Goal: Transaction & Acquisition: Purchase product/service

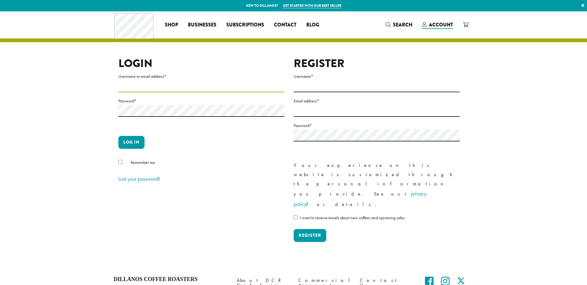
click at [148, 84] on input "Username or email address *" at bounding box center [201, 86] width 166 height 12
drag, startPoint x: 148, startPoint y: 86, endPoint x: 129, endPoint y: 90, distance: 19.0
click at [148, 87] on input "Username or email address *" at bounding box center [201, 86] width 166 height 12
type input "**********"
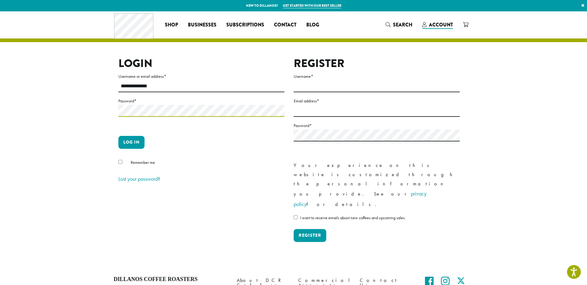
click at [118, 136] on button "Log in" at bounding box center [131, 142] width 26 height 13
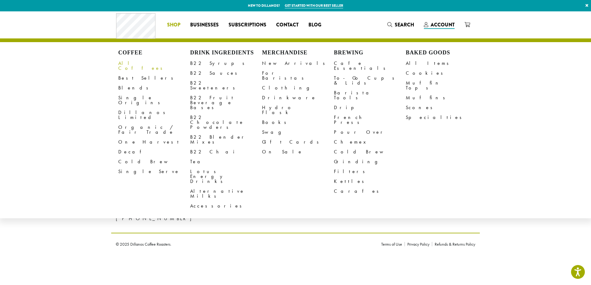
click at [132, 64] on link "All Coffees" at bounding box center [154, 65] width 72 height 15
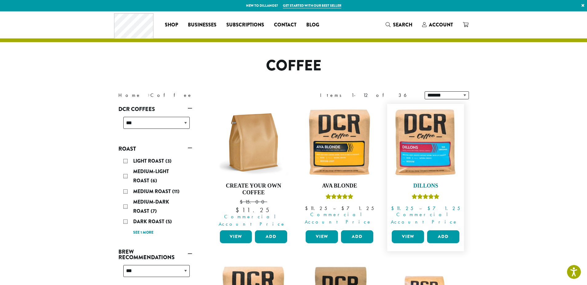
click at [426, 127] on img at bounding box center [425, 142] width 71 height 71
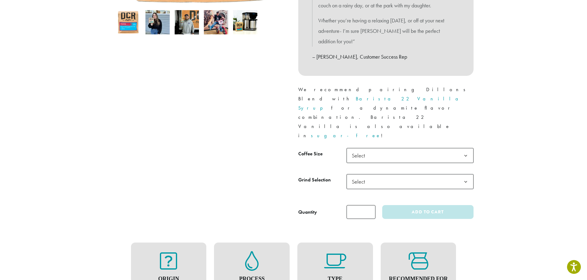
click at [466, 148] on b at bounding box center [465, 155] width 15 height 15
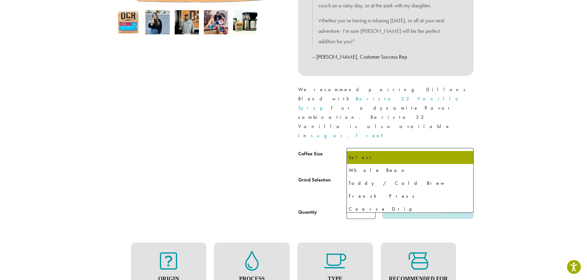
click at [466, 175] on b at bounding box center [465, 182] width 15 height 15
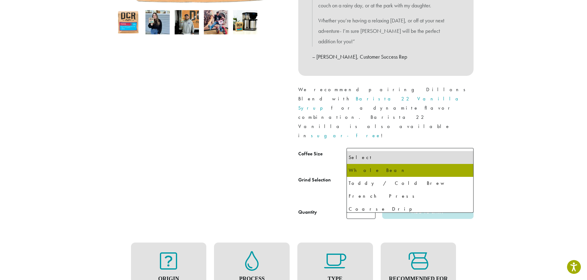
select select "**********"
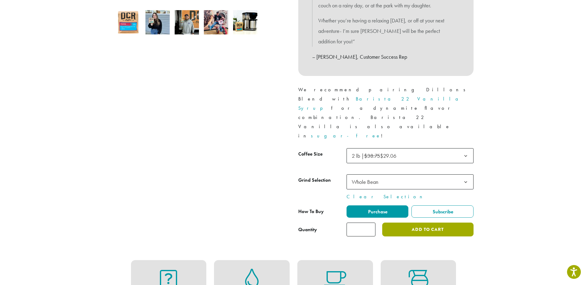
click at [405, 222] on button "Add to cart" at bounding box center [427, 229] width 91 height 14
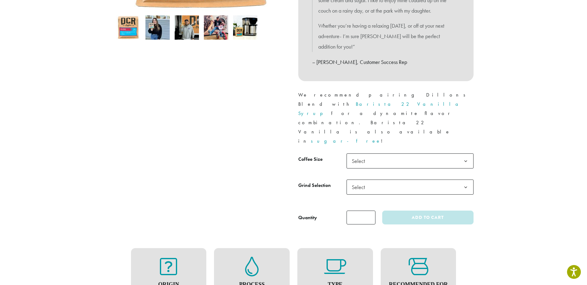
scroll to position [215, 0]
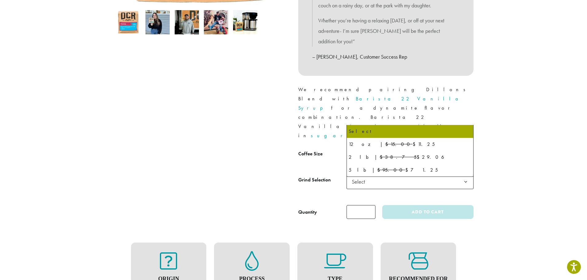
click at [463, 148] on b at bounding box center [465, 155] width 15 height 15
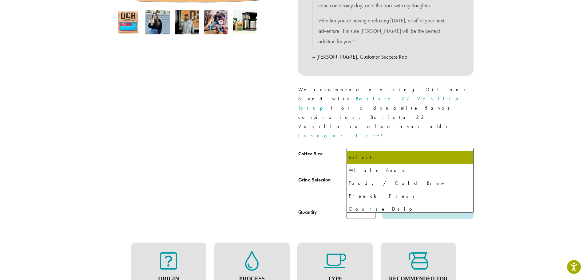
click at [463, 175] on b at bounding box center [465, 182] width 15 height 15
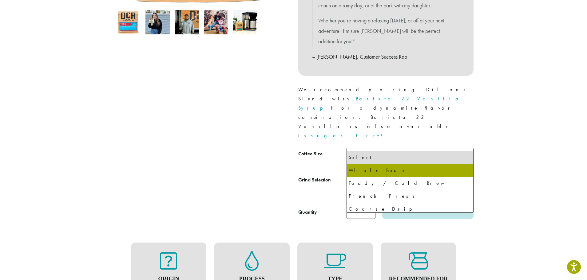
select select "**********"
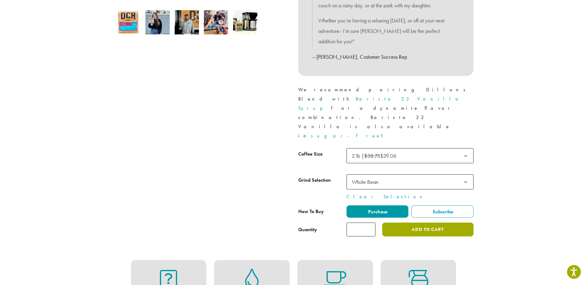
click at [452, 222] on button "Add to cart" at bounding box center [427, 229] width 91 height 14
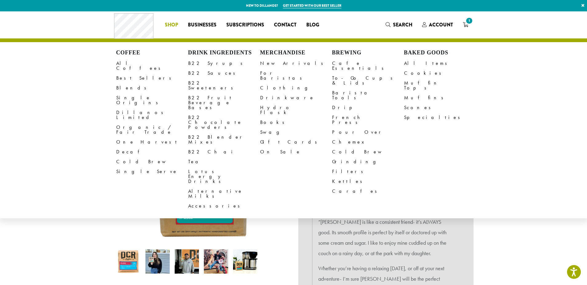
click at [170, 25] on li "Coffee All Coffees Best Sellers Blends Single Origins Dillanos Limited Organic …" at bounding box center [171, 25] width 23 height 10
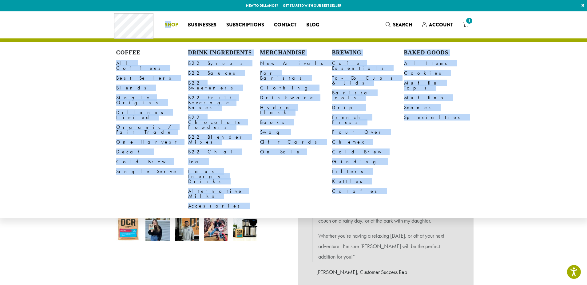
click at [53, 91] on ul "Coffee All Coffees Best Sellers Blends Single Origins Dillanos Limited Organic …" at bounding box center [293, 130] width 587 height 176
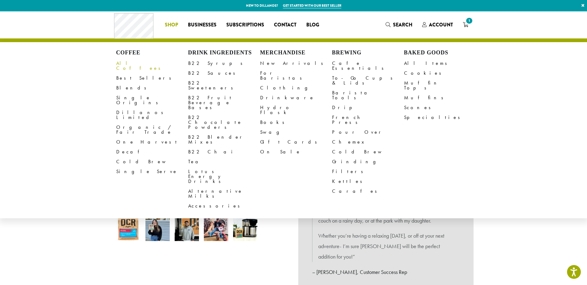
click at [130, 61] on link "All Coffees" at bounding box center [152, 65] width 72 height 15
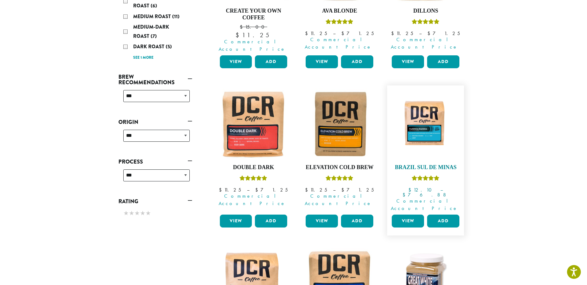
scroll to position [184, 0]
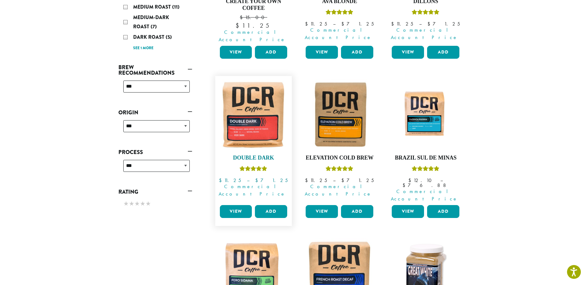
click at [253, 115] on img at bounding box center [253, 114] width 71 height 71
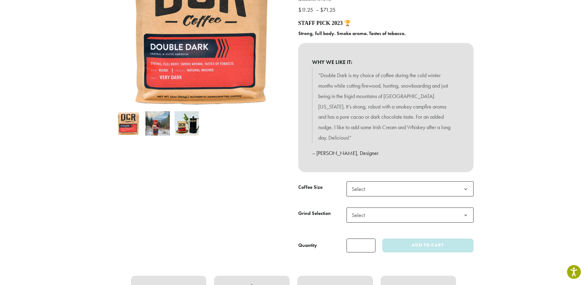
scroll to position [123, 0]
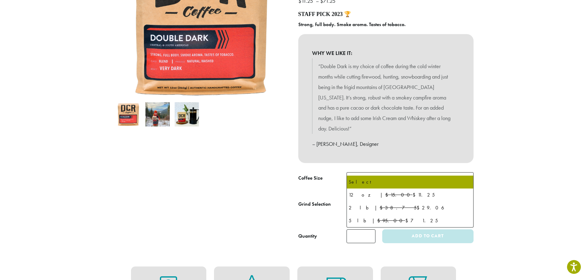
click at [467, 173] on b at bounding box center [465, 180] width 15 height 15
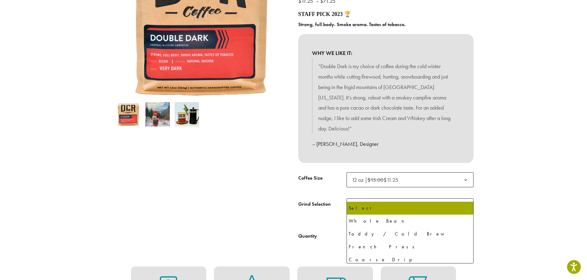
click at [467, 199] on b at bounding box center [465, 206] width 15 height 15
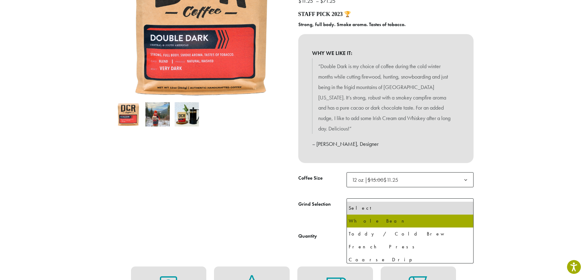
select select "*********"
select select "**********"
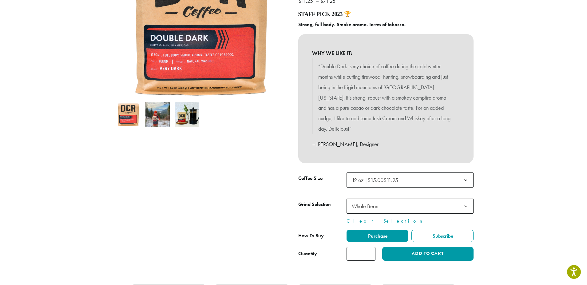
click at [371, 247] on input "*" at bounding box center [360, 254] width 29 height 14
type input "*"
click at [371, 247] on input "*" at bounding box center [360, 254] width 29 height 14
click at [398, 247] on button "Add to cart" at bounding box center [427, 254] width 91 height 14
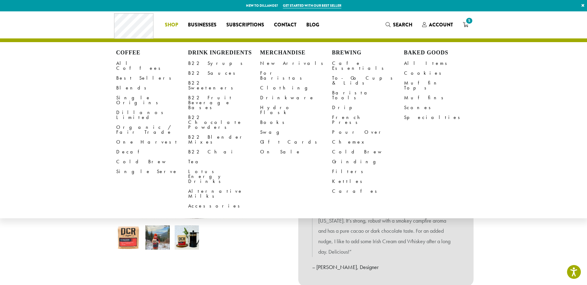
click at [170, 27] on span "Shop" at bounding box center [171, 25] width 13 height 8
click at [131, 64] on link "All Coffees" at bounding box center [152, 65] width 72 height 15
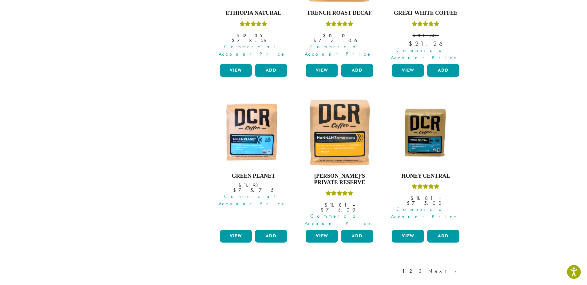
scroll to position [492, 0]
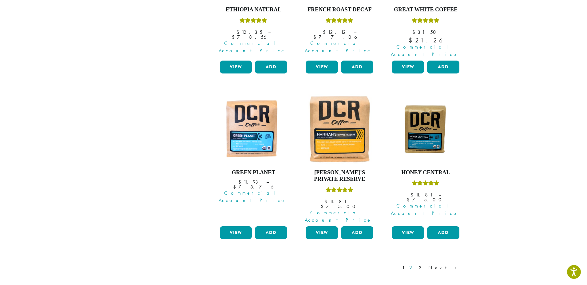
click at [415, 264] on link "2" at bounding box center [412, 267] width 8 height 7
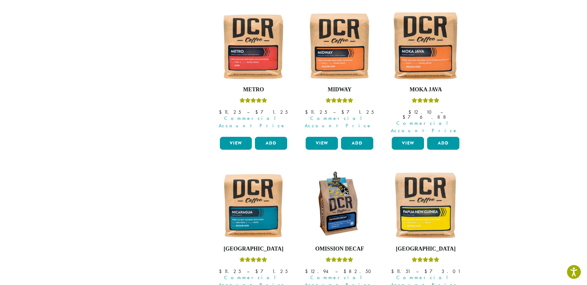
scroll to position [468, 0]
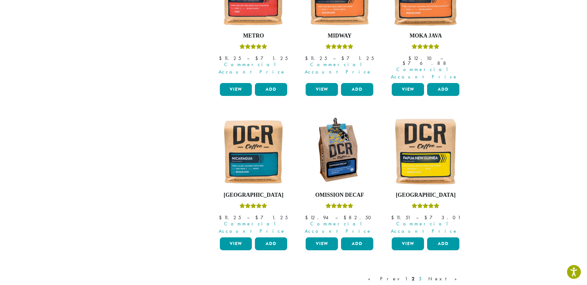
click at [425, 275] on link "3" at bounding box center [421, 278] width 8 height 7
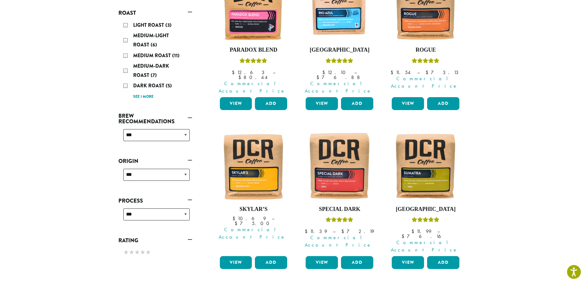
scroll to position [161, 0]
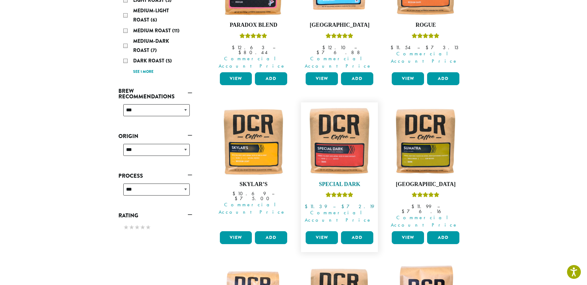
click at [342, 137] on img at bounding box center [339, 140] width 71 height 71
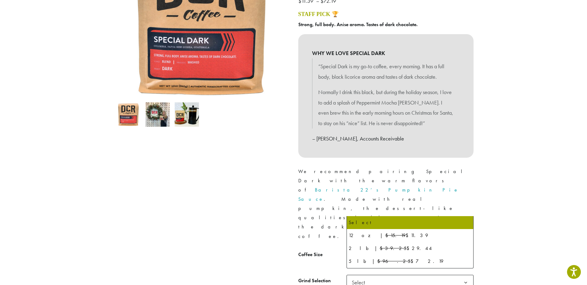
click at [465, 249] on b at bounding box center [465, 256] width 15 height 15
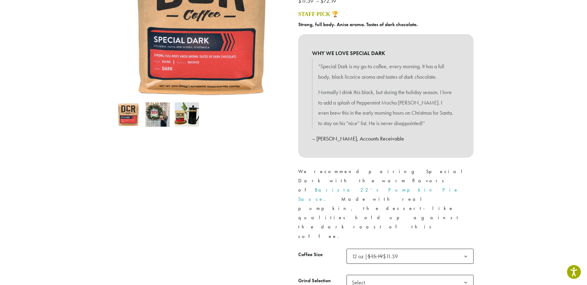
click at [466, 275] on b at bounding box center [465, 282] width 15 height 15
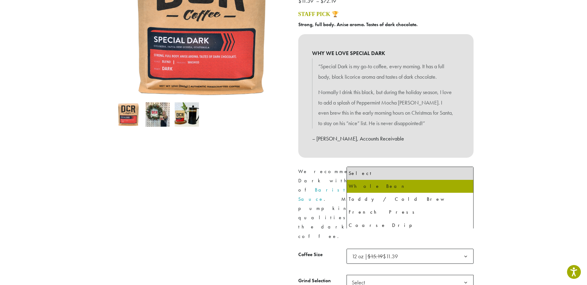
select select "*********"
select select "**********"
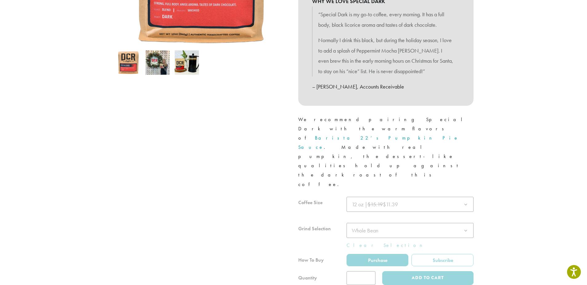
scroll to position [184, 0]
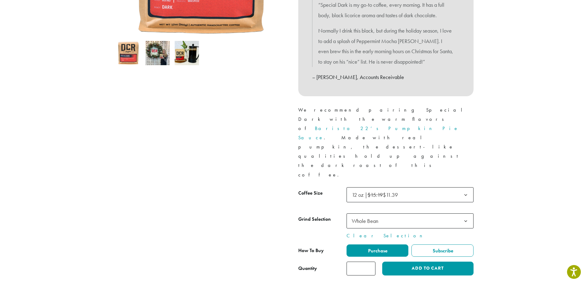
click at [369, 262] on input "*" at bounding box center [360, 269] width 29 height 14
type input "*"
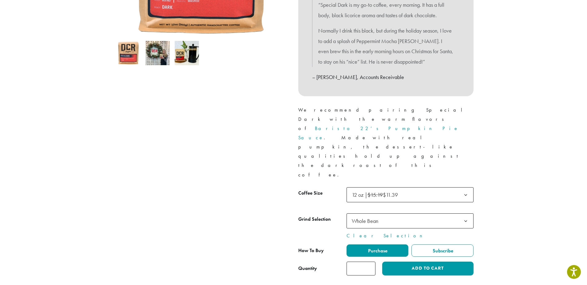
click at [369, 262] on input "*" at bounding box center [360, 269] width 29 height 14
click at [428, 262] on button "Add to cart" at bounding box center [427, 269] width 91 height 14
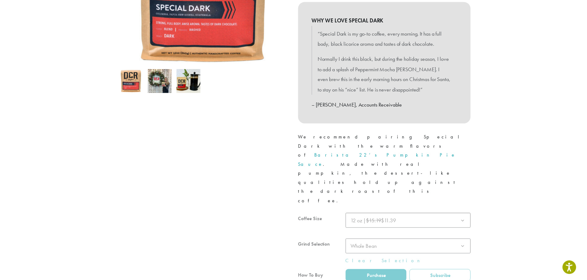
scroll to position [246, 0]
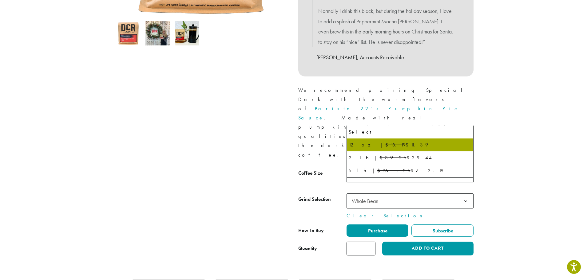
click at [465, 168] on b at bounding box center [465, 175] width 15 height 15
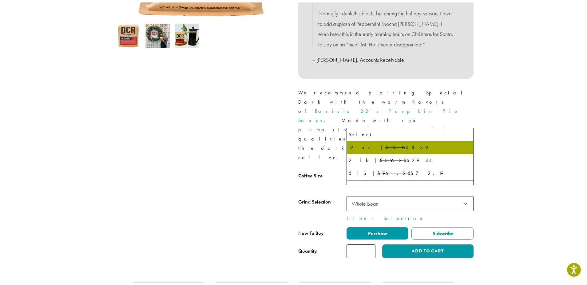
scroll to position [213, 0]
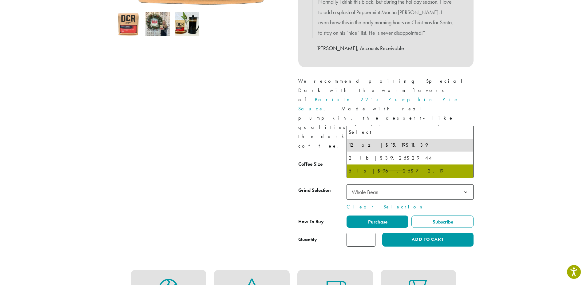
select select "**********"
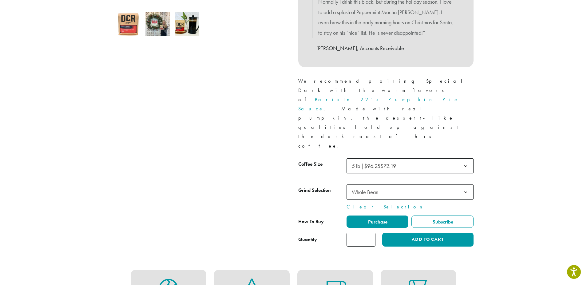
click at [370, 233] on input "*" at bounding box center [360, 240] width 29 height 14
type input "*"
click at [370, 233] on input "*" at bounding box center [360, 240] width 29 height 14
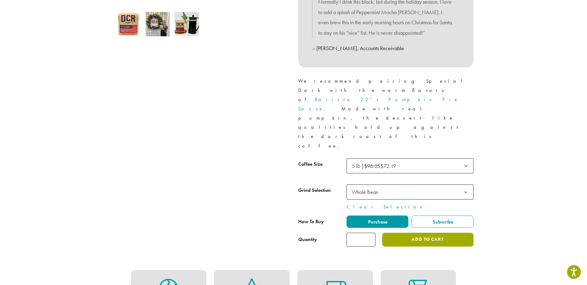
click at [392, 233] on button "Add to cart" at bounding box center [427, 240] width 91 height 14
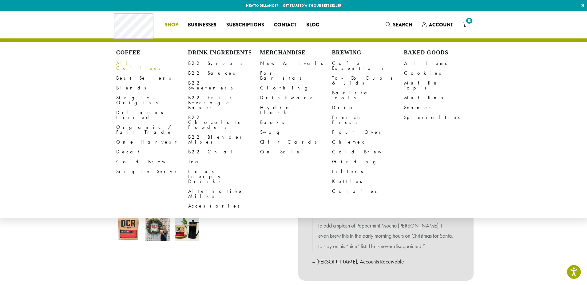
click at [128, 62] on link "All Coffees" at bounding box center [152, 65] width 72 height 15
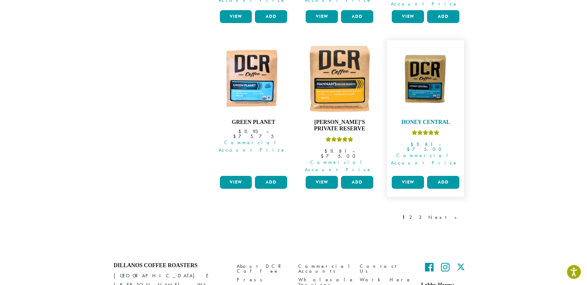
scroll to position [549, 0]
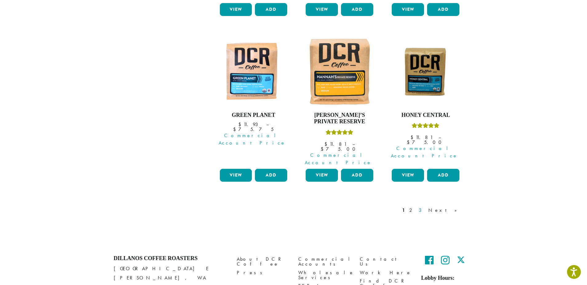
click at [425, 207] on link "3" at bounding box center [421, 210] width 8 height 7
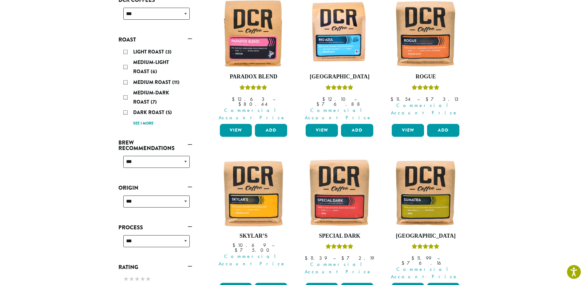
scroll to position [191, 0]
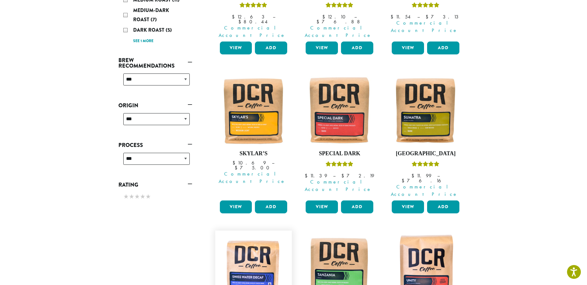
click at [251, 252] on img at bounding box center [253, 269] width 71 height 71
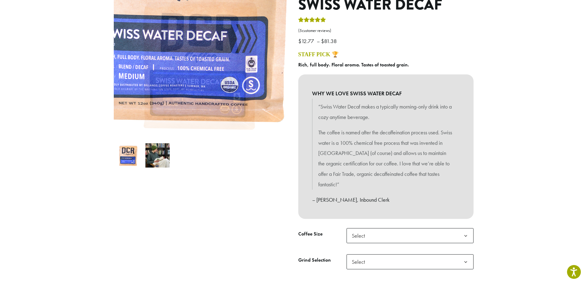
scroll to position [123, 0]
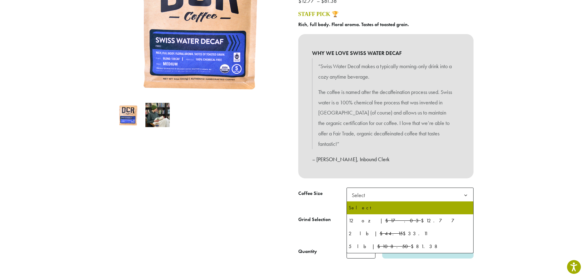
click at [464, 195] on b at bounding box center [465, 195] width 15 height 15
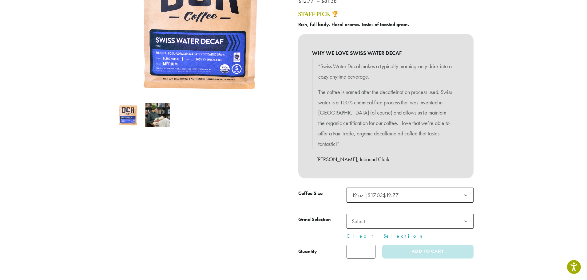
click at [464, 220] on b at bounding box center [465, 221] width 15 height 15
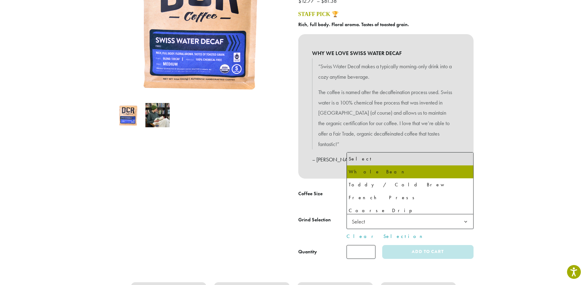
select select "*********"
select select "**********"
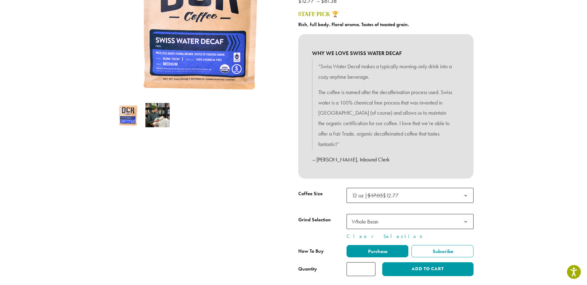
click at [369, 266] on input "*" at bounding box center [360, 269] width 29 height 14
type input "*"
click at [369, 266] on input "*" at bounding box center [360, 269] width 29 height 14
click at [400, 273] on button "Add to cart" at bounding box center [427, 269] width 91 height 14
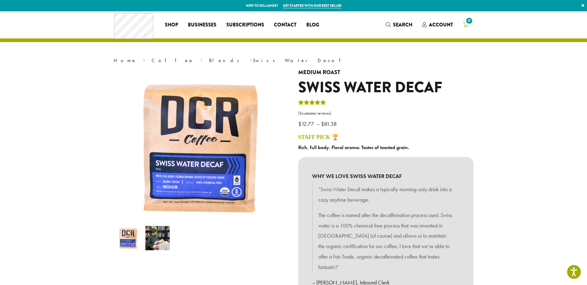
click at [465, 23] on icon "17" at bounding box center [465, 24] width 6 height 5
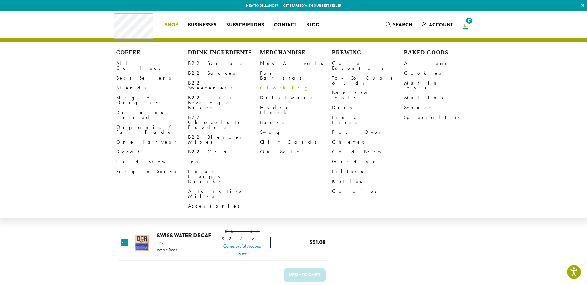
click at [271, 84] on link "Clothing" at bounding box center [296, 88] width 72 height 10
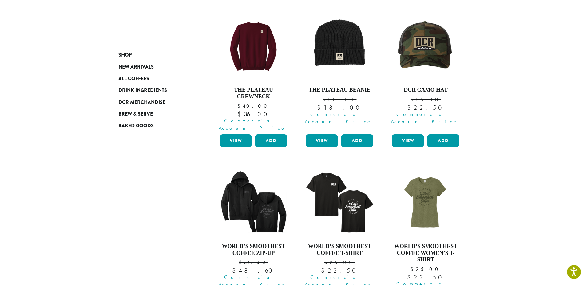
scroll to position [441, 0]
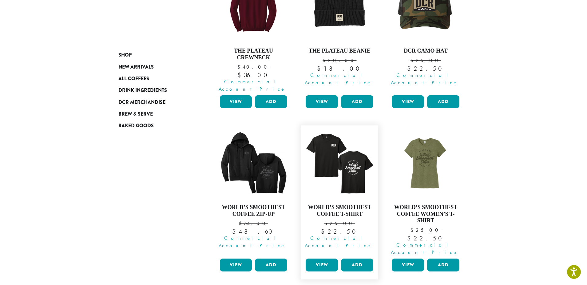
click at [324, 258] on link "View" at bounding box center [321, 264] width 32 height 13
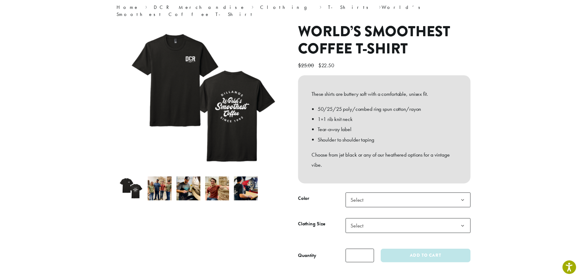
scroll to position [61, 0]
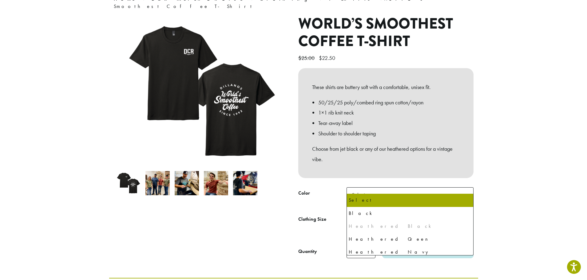
click at [464, 188] on b at bounding box center [465, 195] width 15 height 15
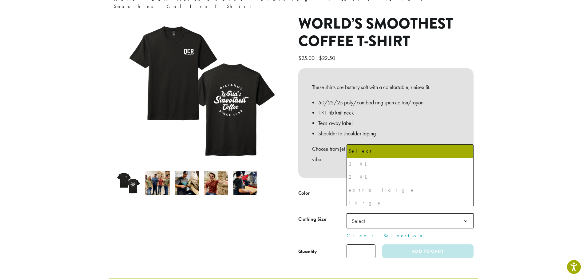
click at [467, 214] on b at bounding box center [465, 221] width 15 height 15
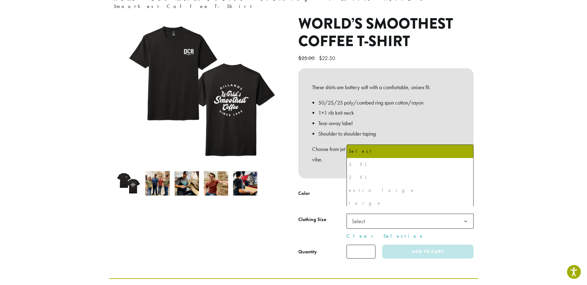
click at [532, 206] on section "**********" at bounding box center [293, 114] width 587 height 328
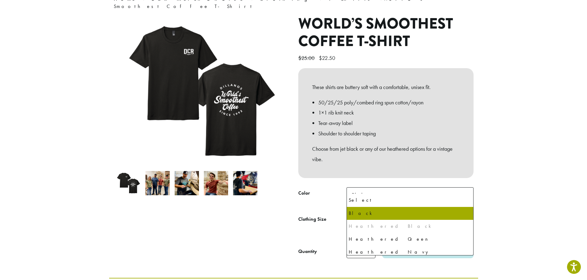
click at [465, 188] on b at bounding box center [465, 195] width 15 height 15
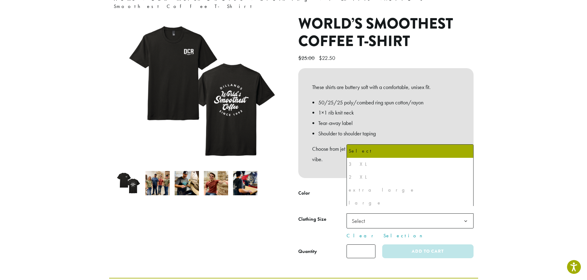
click at [464, 215] on b at bounding box center [465, 221] width 15 height 15
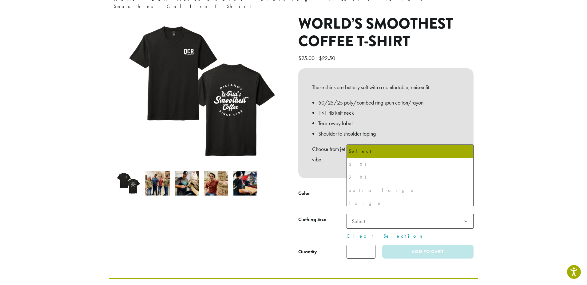
click at [518, 179] on section "**********" at bounding box center [293, 114] width 587 height 328
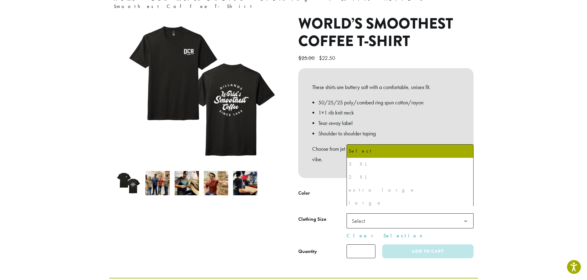
click at [466, 214] on b at bounding box center [465, 221] width 15 height 15
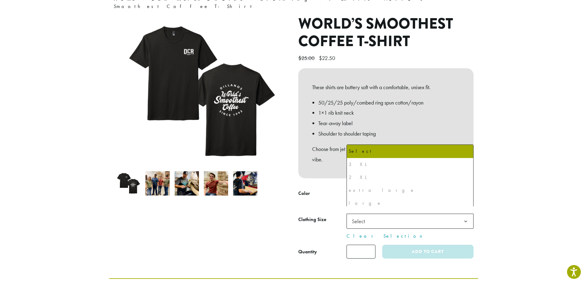
click at [529, 217] on section "**********" at bounding box center [293, 114] width 587 height 328
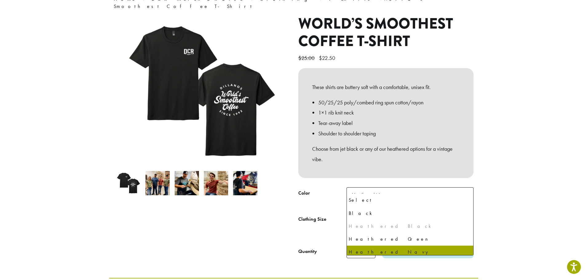
click at [466, 188] on b at bounding box center [465, 195] width 15 height 15
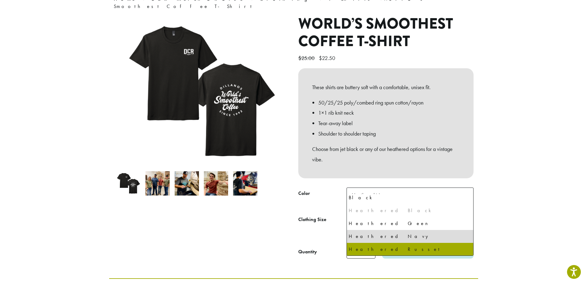
select select "**********"
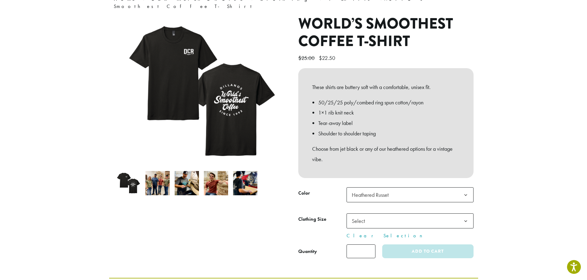
click at [466, 215] on b at bounding box center [465, 221] width 15 height 15
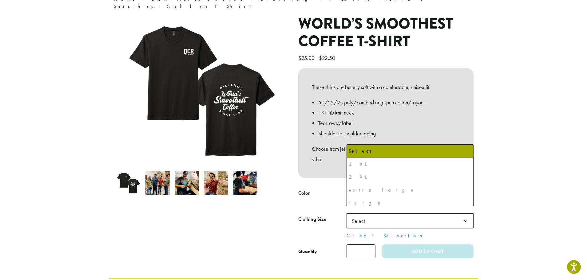
click at [348, 188] on li "extra large" at bounding box center [410, 190] width 126 height 13
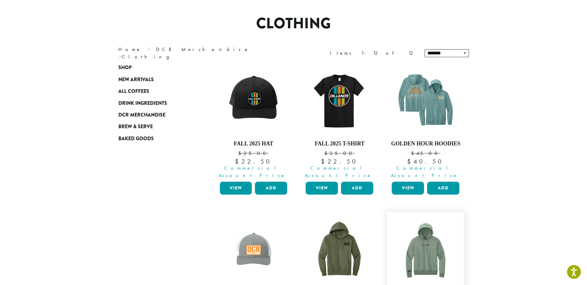
scroll to position [11, 0]
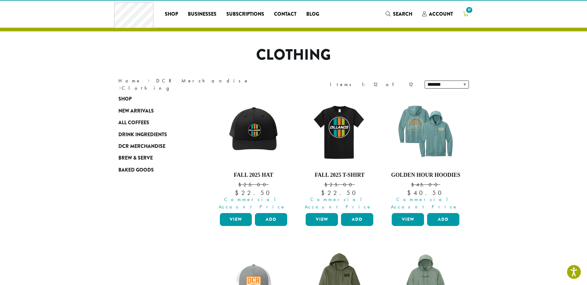
click at [465, 13] on icon "17" at bounding box center [465, 13] width 6 height 5
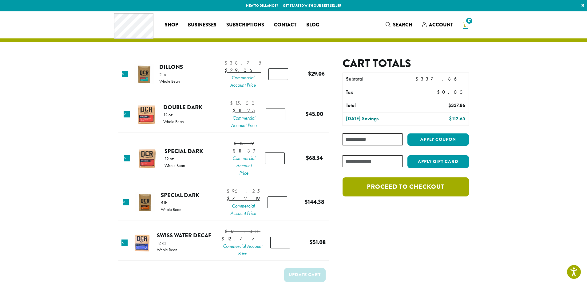
click at [427, 186] on link "Proceed to checkout" at bounding box center [405, 186] width 126 height 19
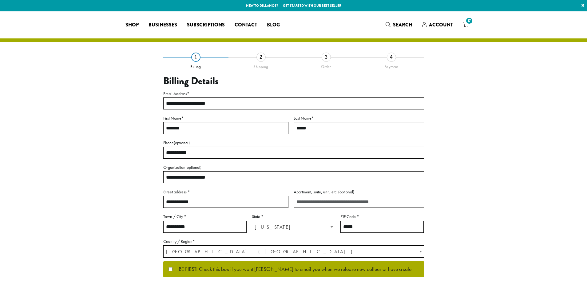
select select "**"
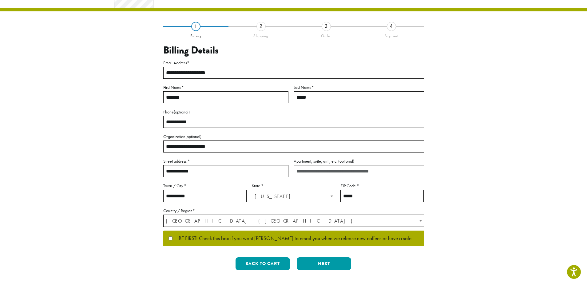
scroll to position [114, 0]
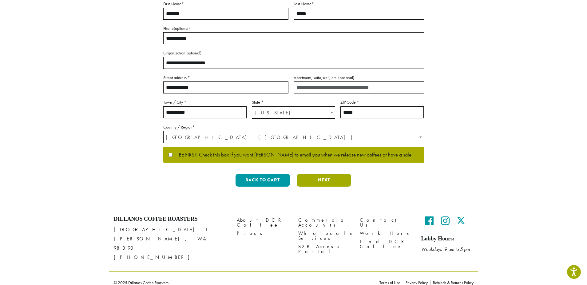
click at [328, 179] on button "Next" at bounding box center [324, 180] width 54 height 13
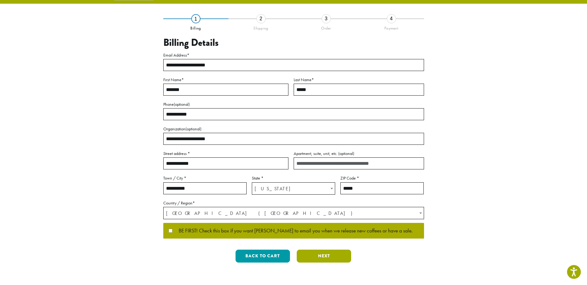
scroll to position [0, 0]
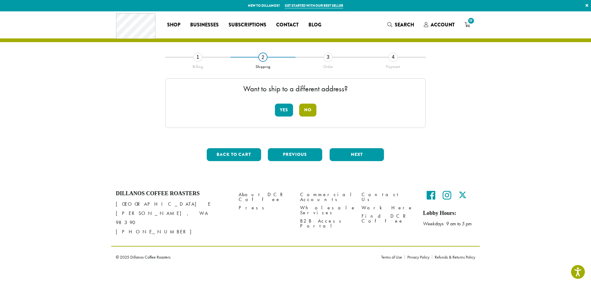
click at [306, 111] on button "No" at bounding box center [307, 110] width 17 height 13
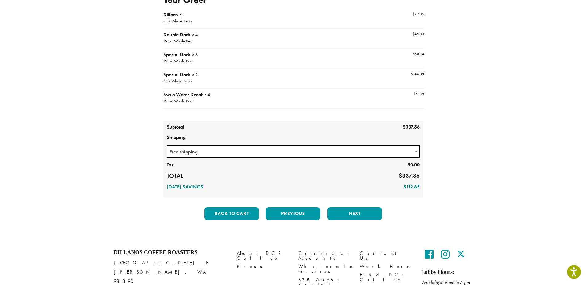
scroll to position [115, 0]
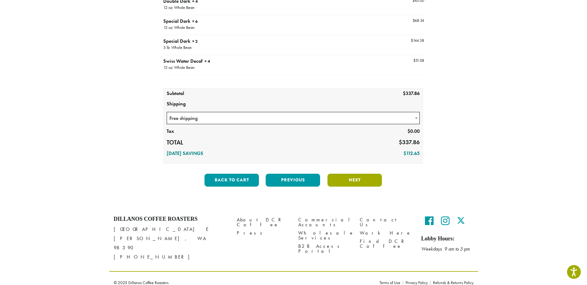
click at [355, 179] on button "Next" at bounding box center [354, 180] width 54 height 13
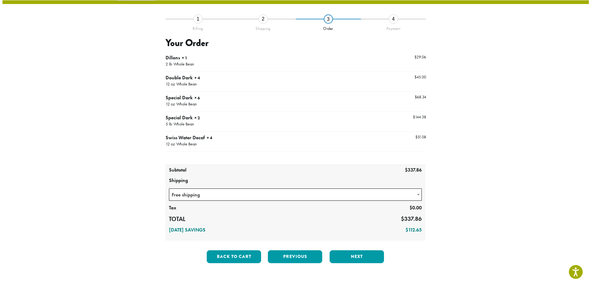
scroll to position [35, 0]
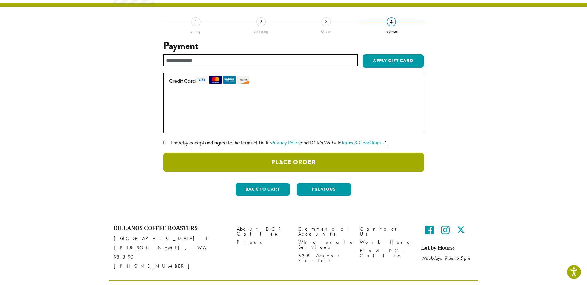
click at [306, 163] on button "Place Order" at bounding box center [293, 162] width 261 height 19
